Goal: Information Seeking & Learning: Learn about a topic

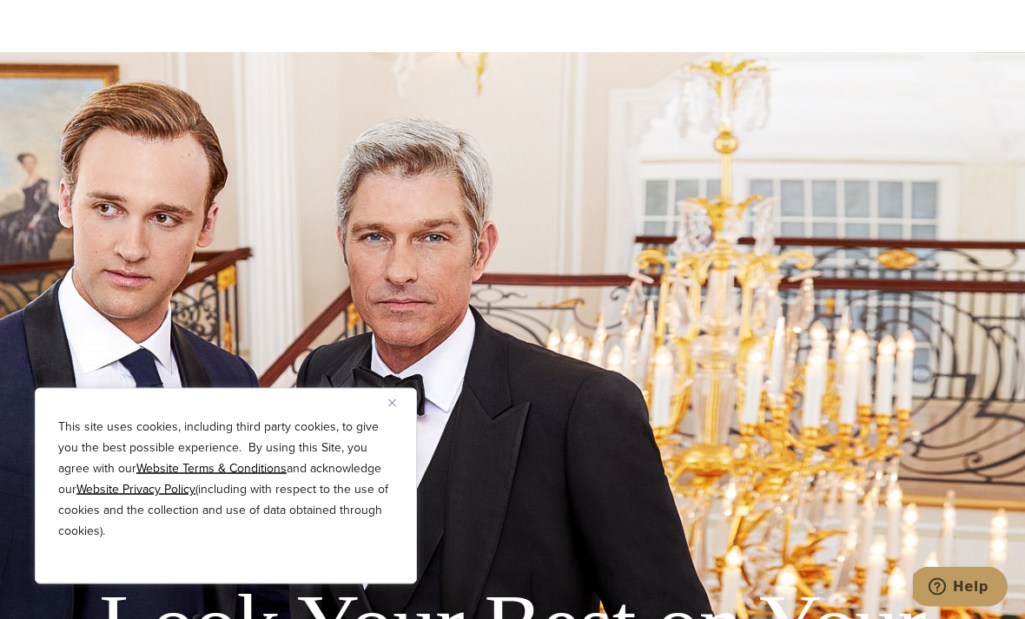
scroll to position [3530, 0]
click at [393, 407] on img "Close" at bounding box center [392, 404] width 8 height 8
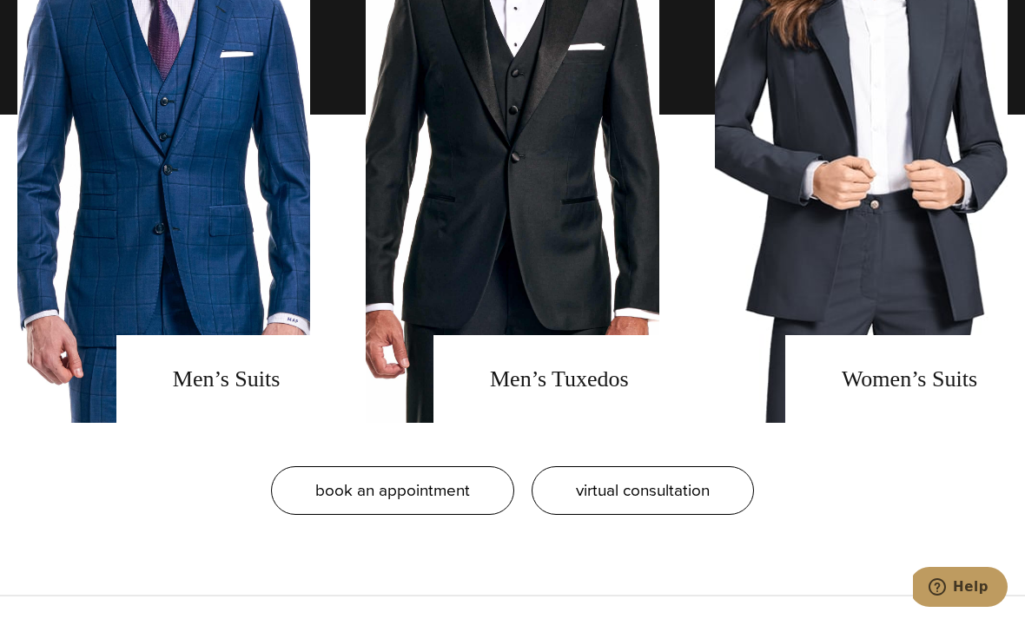
scroll to position [1422, 0]
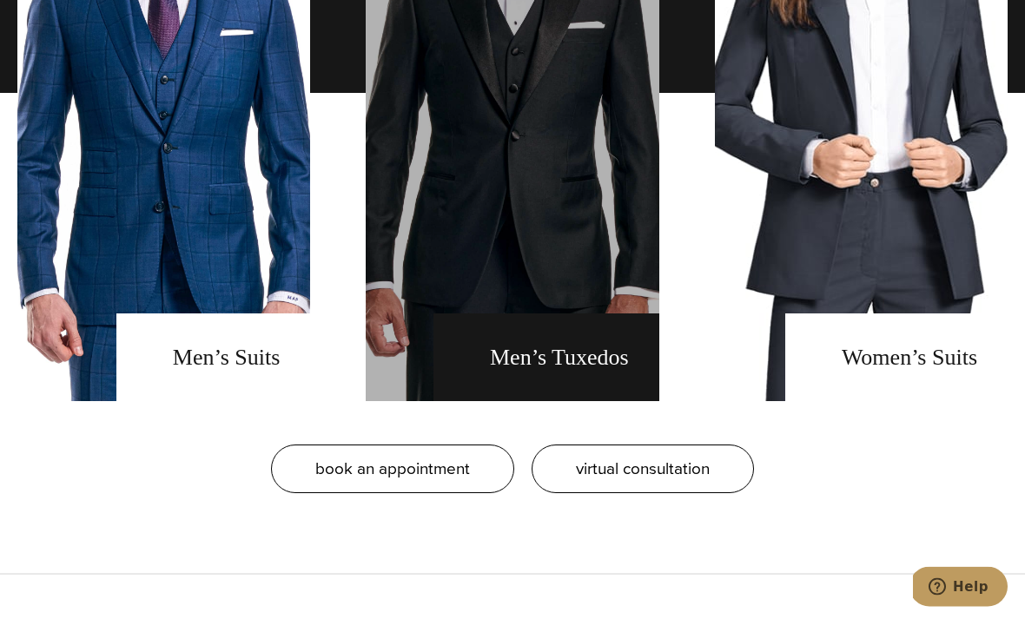
click at [587, 255] on link "men's tuxedos" at bounding box center [512, 93] width 293 height 617
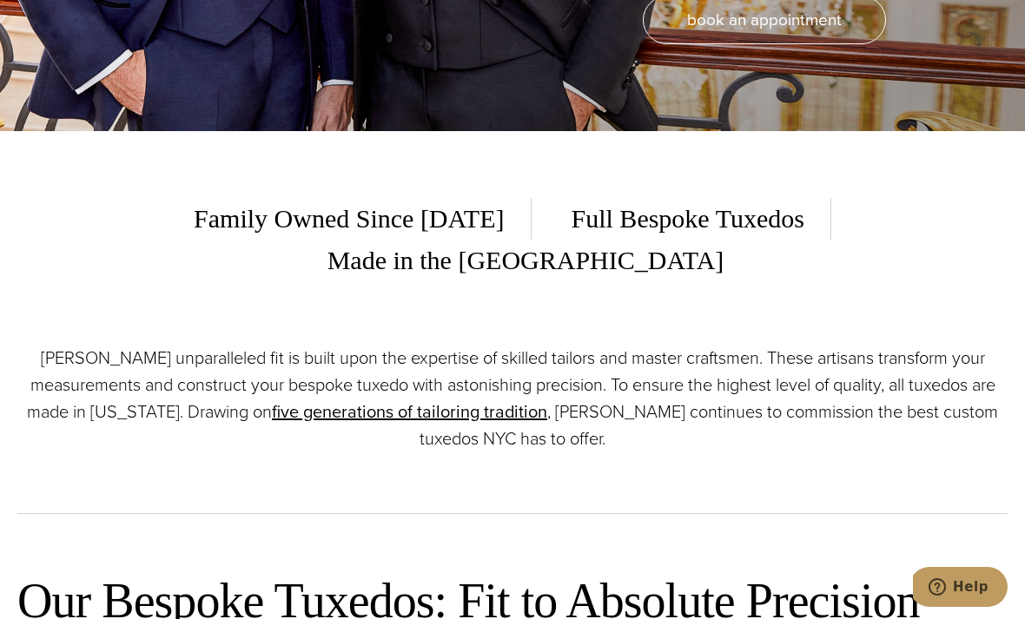
scroll to position [481, 0]
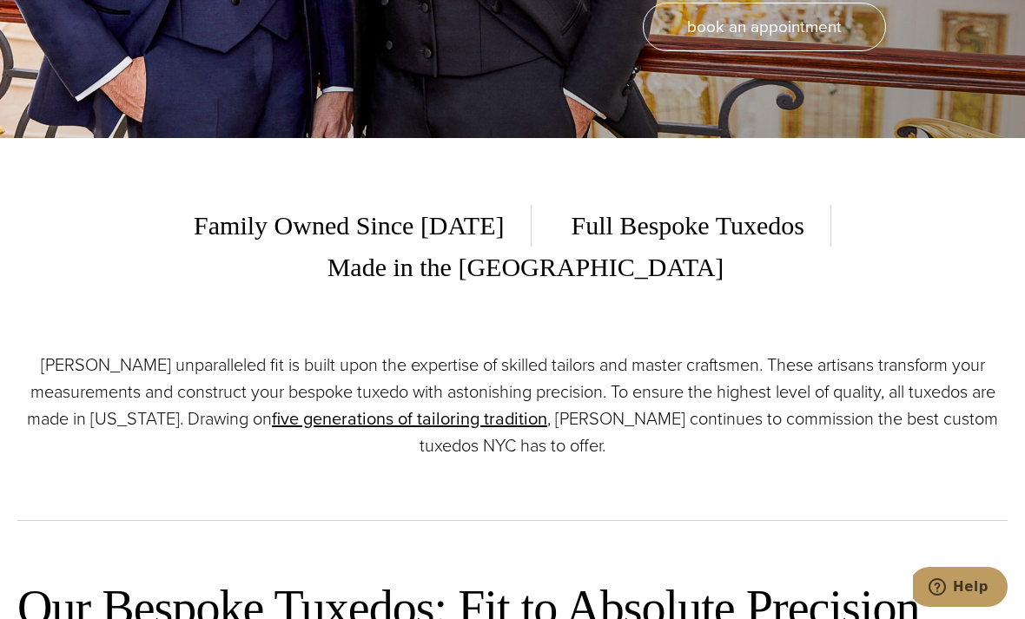
click at [1022, 321] on div "Family Owned Since [DATE] Full Bespoke Tuxedos Made in the [GEOGRAPHIC_DATA] [P…" at bounding box center [512, 340] width 1025 height 405
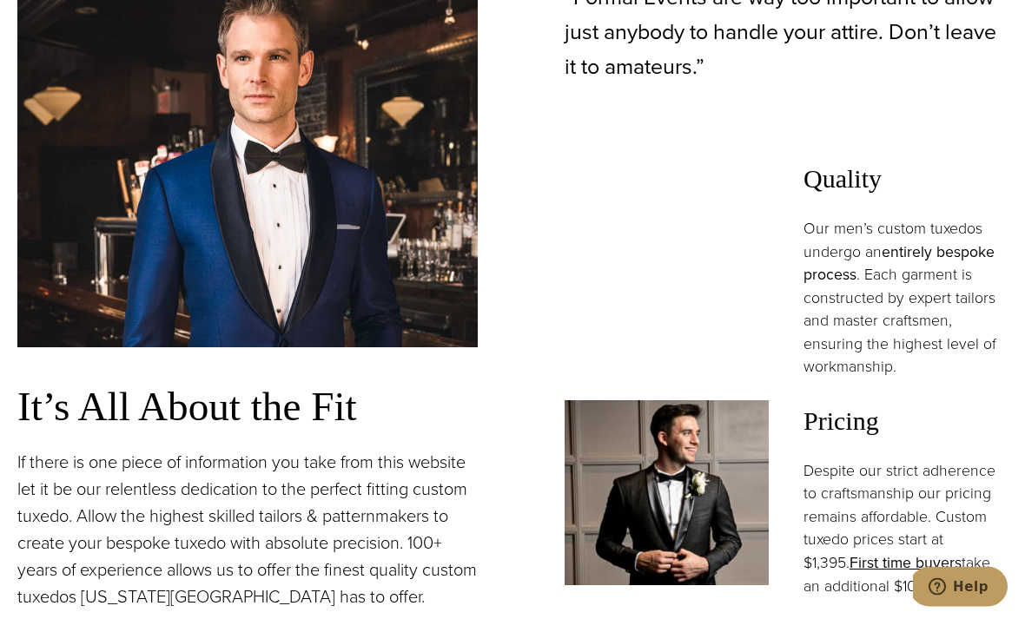
scroll to position [1201, 0]
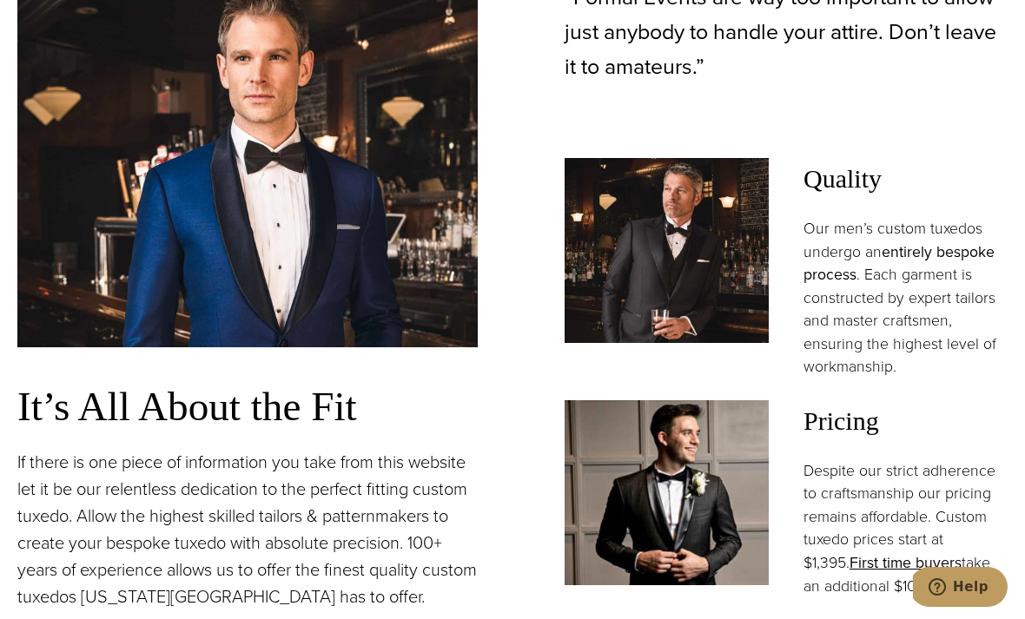
click at [949, 263] on link "entirely bespoke process" at bounding box center [899, 264] width 191 height 46
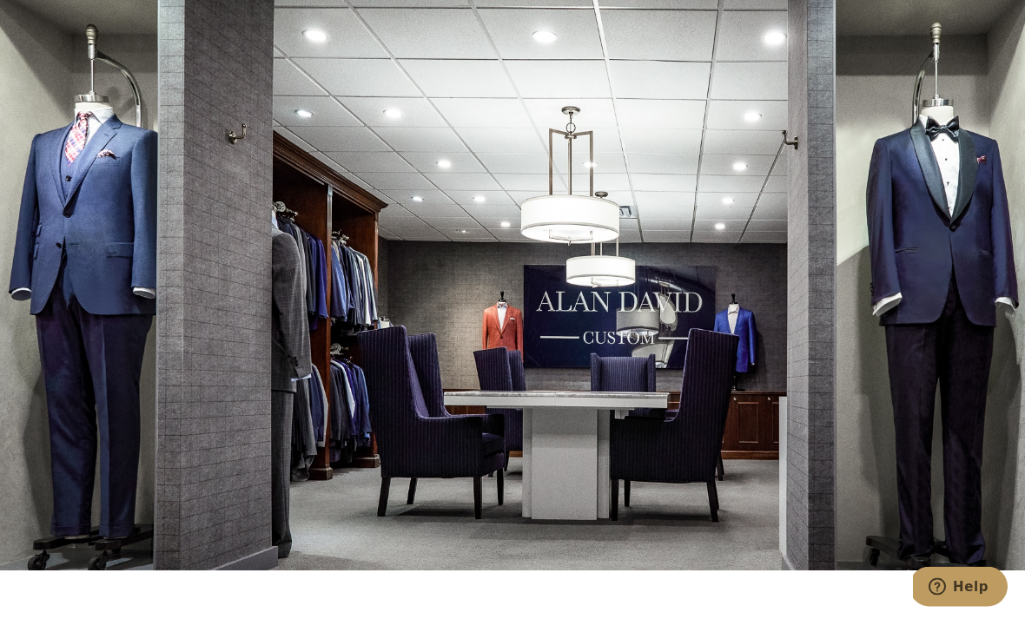
scroll to position [9163, 0]
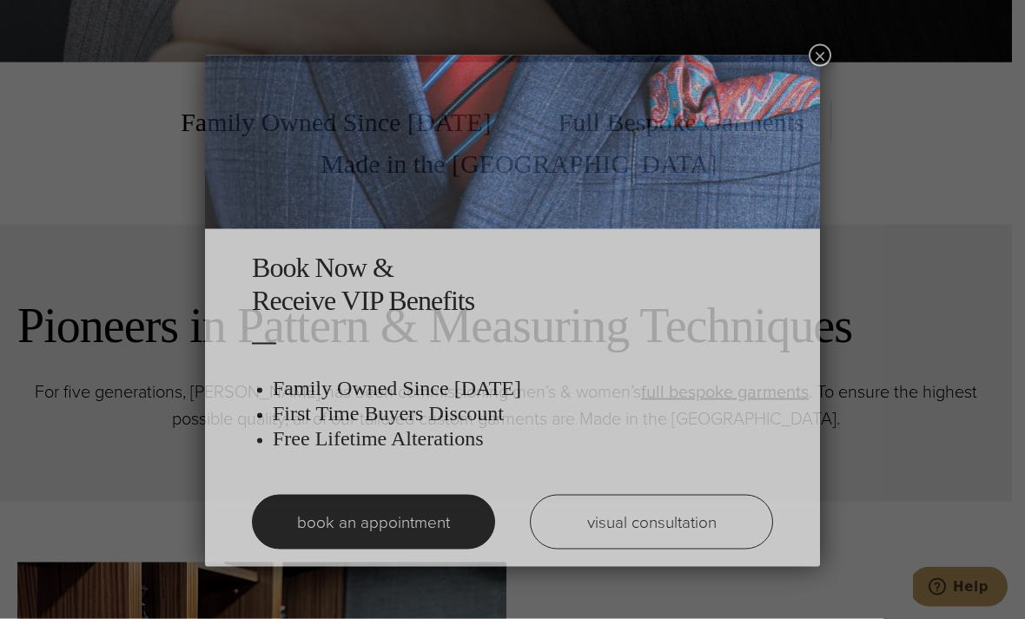
scroll to position [557, 0]
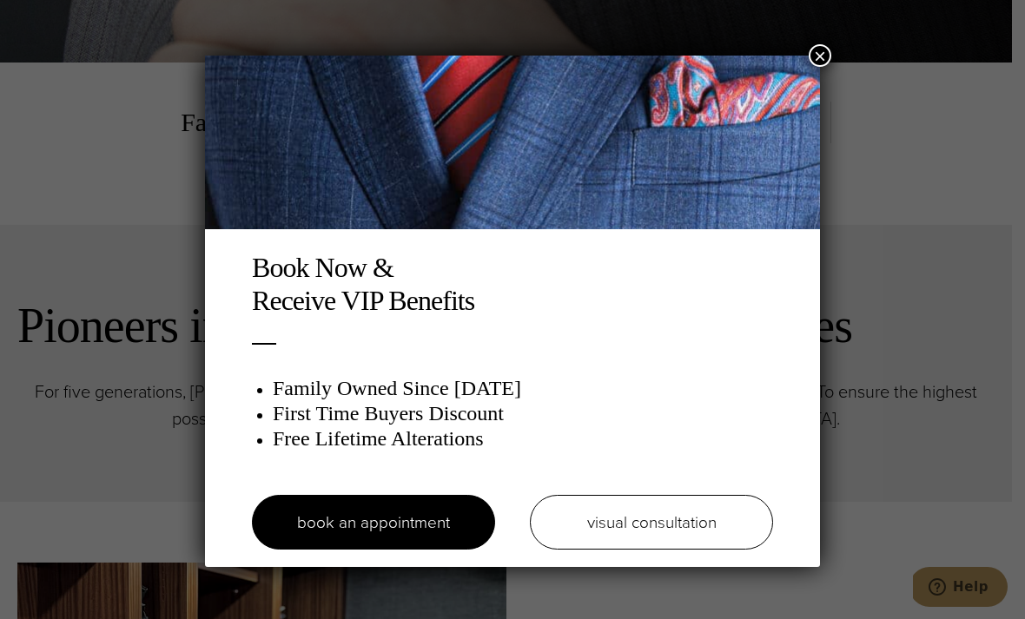
click at [814, 65] on button "×" at bounding box center [820, 55] width 23 height 23
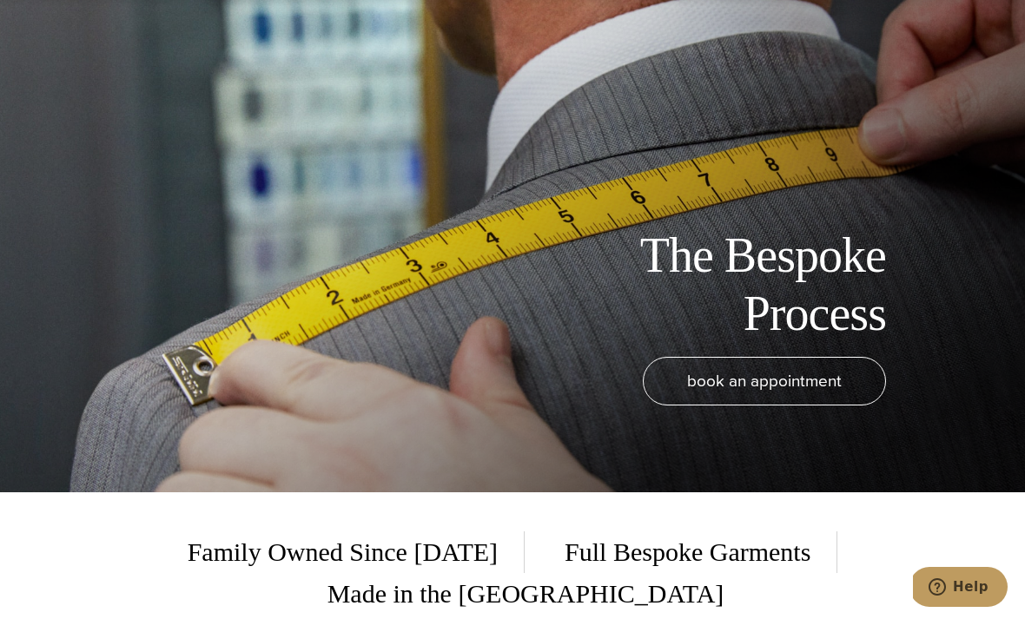
scroll to position [0, 0]
